Goal: Entertainment & Leisure: Browse casually

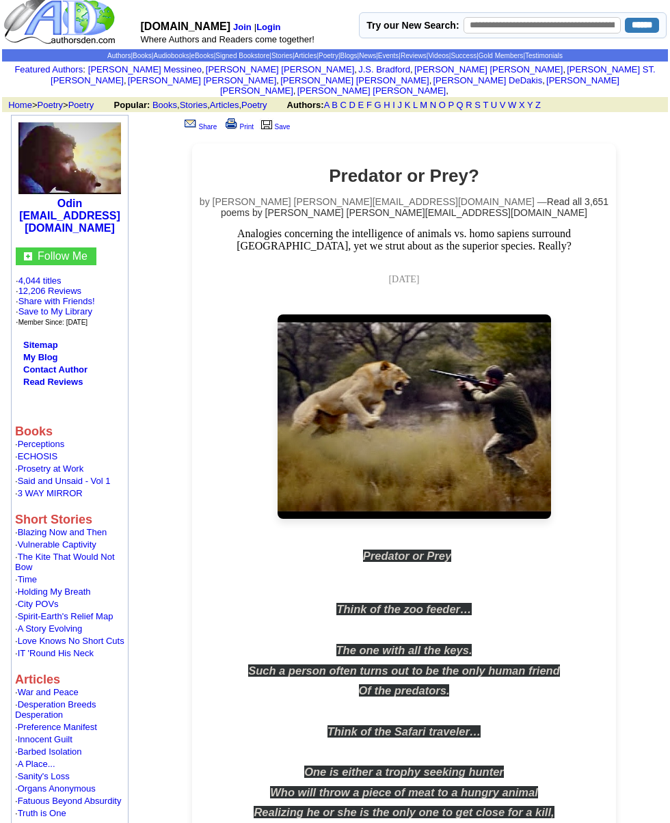
scroll to position [12, 0]
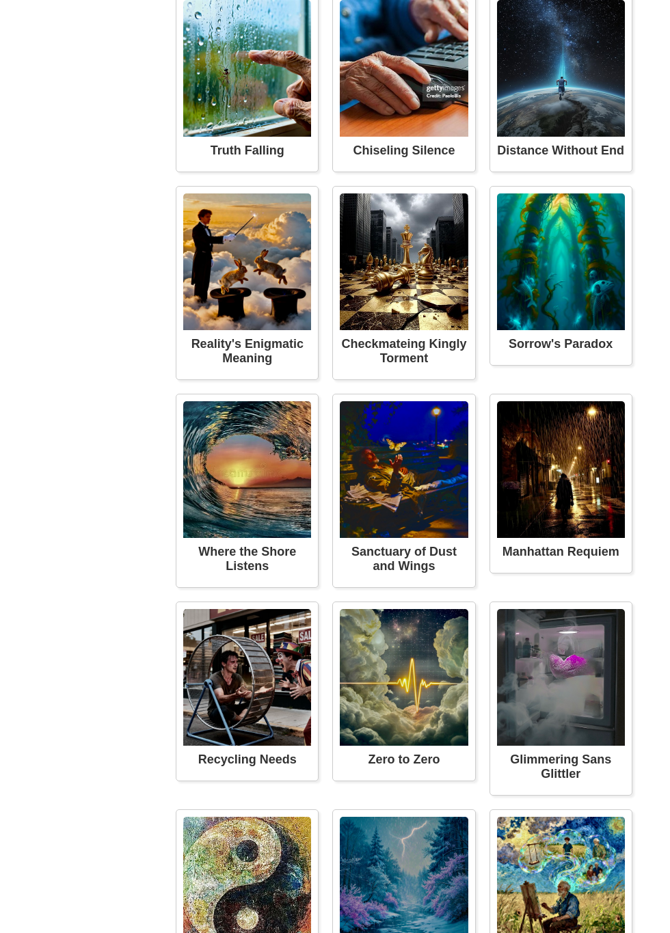
scroll to position [2773, 0]
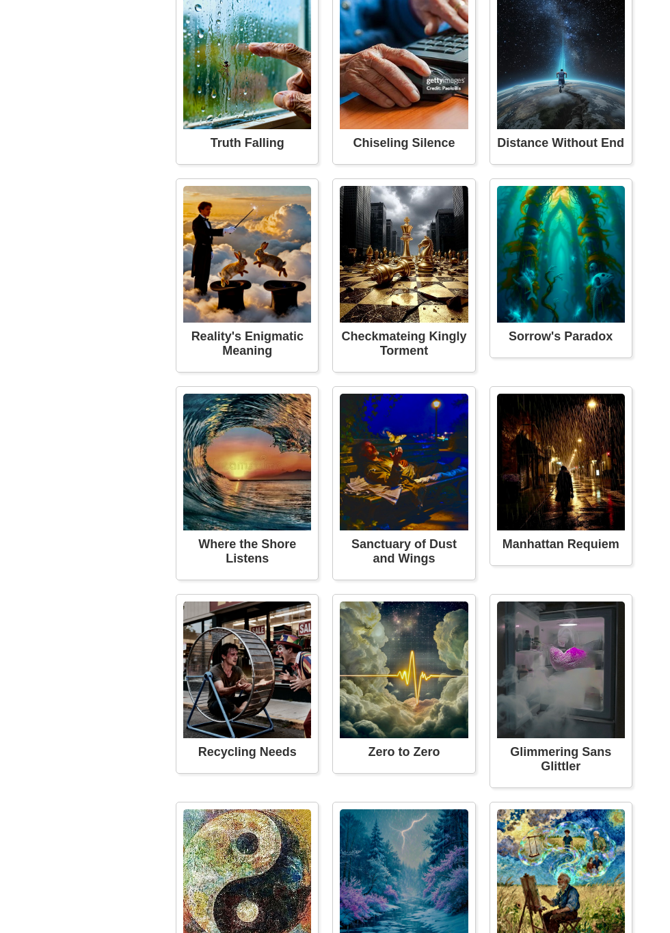
click at [0, 0] on div "Another day in the many where reality’s truth is played out by bad actors in fa…" at bounding box center [0, 0] width 0 height 0
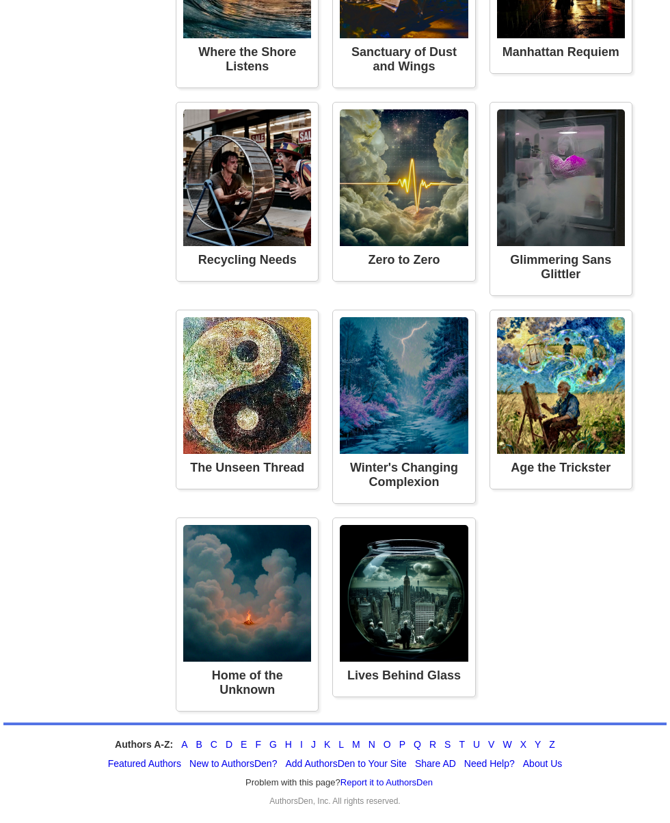
scroll to position [3318, 0]
